Goal: Check status: Check status

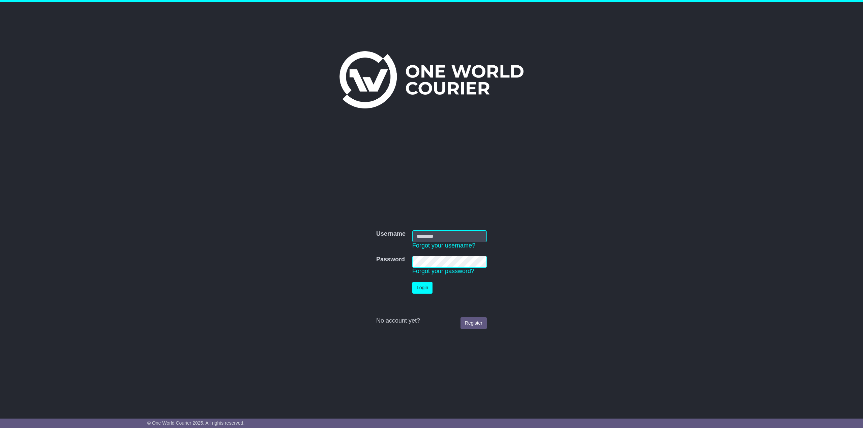
type input "**********"
click at [420, 290] on button "Login" at bounding box center [422, 288] width 20 height 12
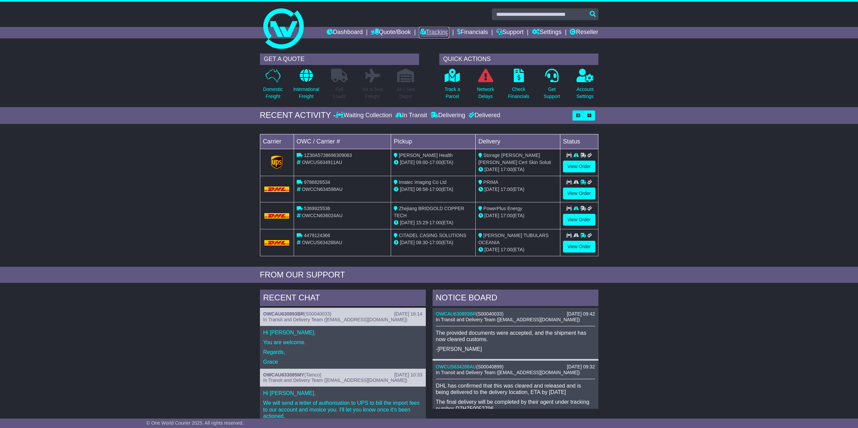
click at [430, 31] on link "Tracking" at bounding box center [434, 32] width 30 height 11
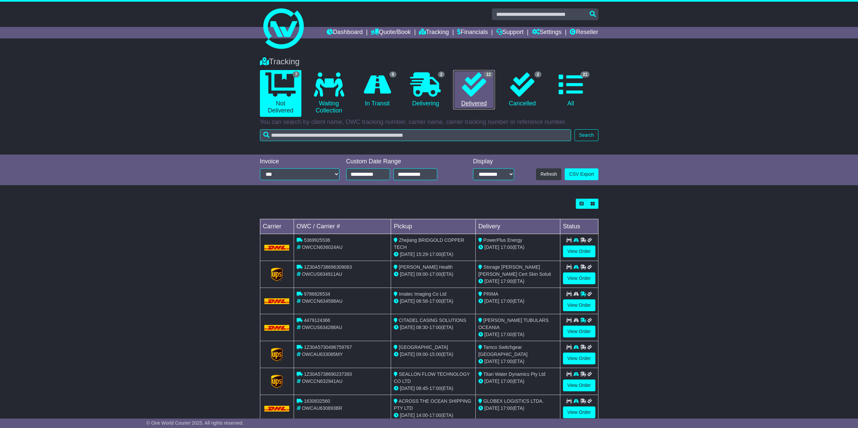
click at [471, 99] on link "12 Delivered" at bounding box center [473, 90] width 41 height 40
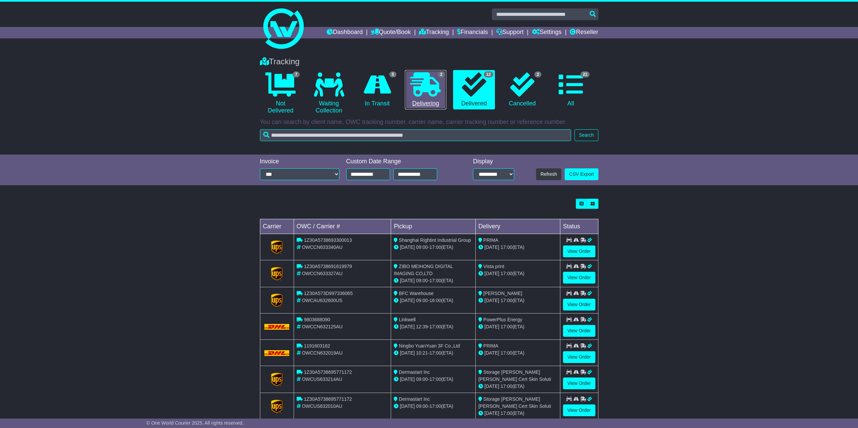
click at [419, 93] on icon at bounding box center [425, 84] width 30 height 24
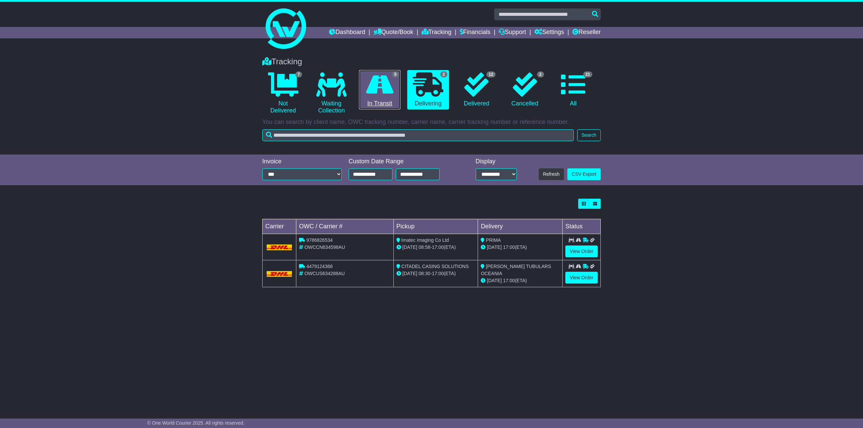
click at [378, 93] on icon at bounding box center [379, 84] width 27 height 24
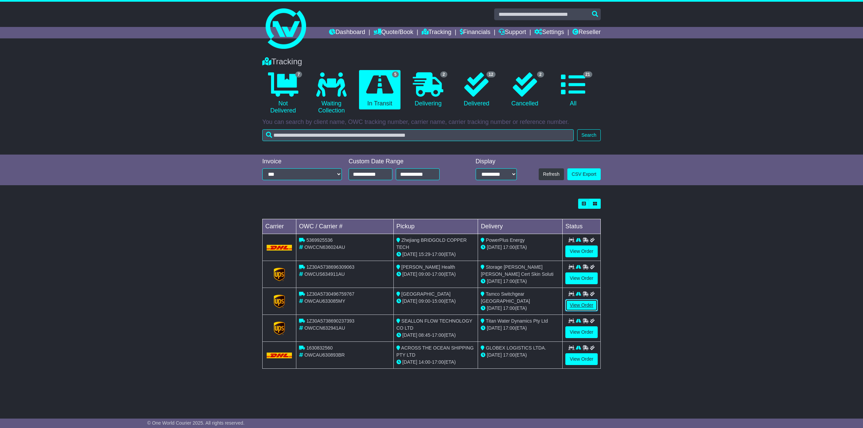
click at [569, 305] on link "View Order" at bounding box center [581, 306] width 32 height 12
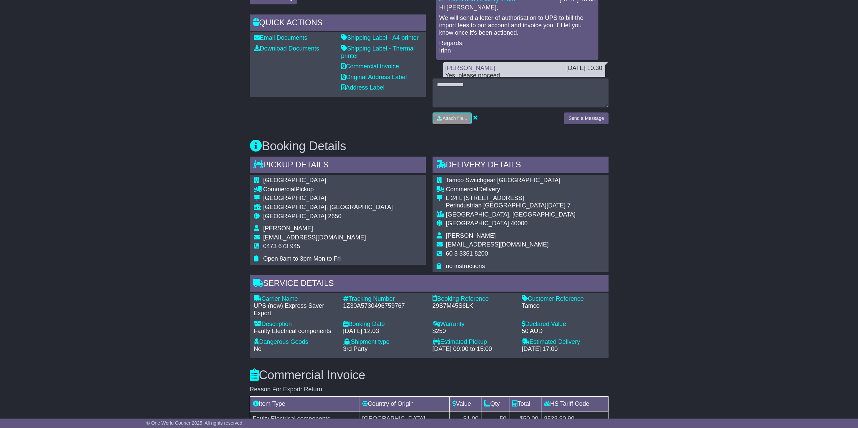
scroll to position [116, 0]
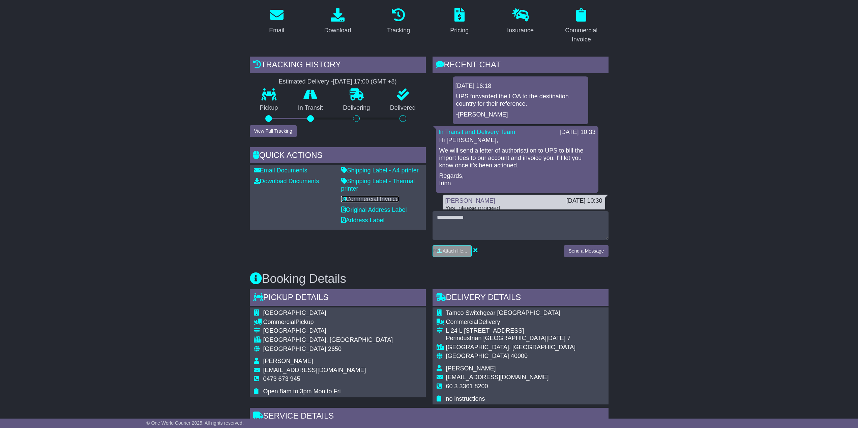
click at [361, 199] on link "Commercial Invoice" at bounding box center [370, 199] width 58 height 7
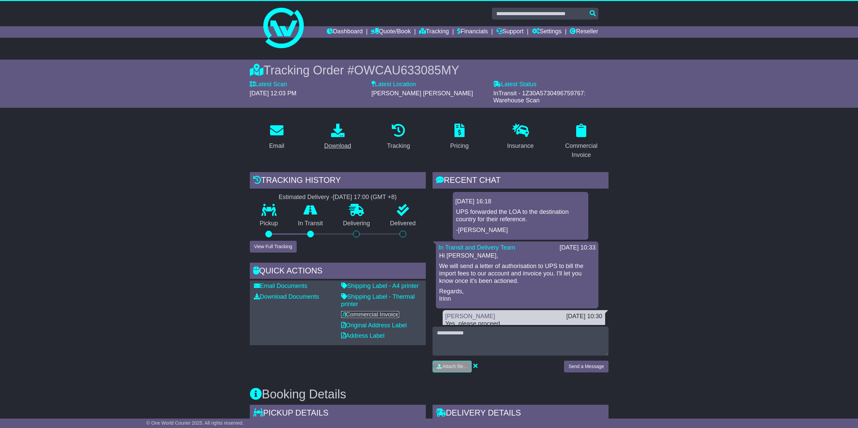
scroll to position [0, 0]
